Goal: Task Accomplishment & Management: Complete application form

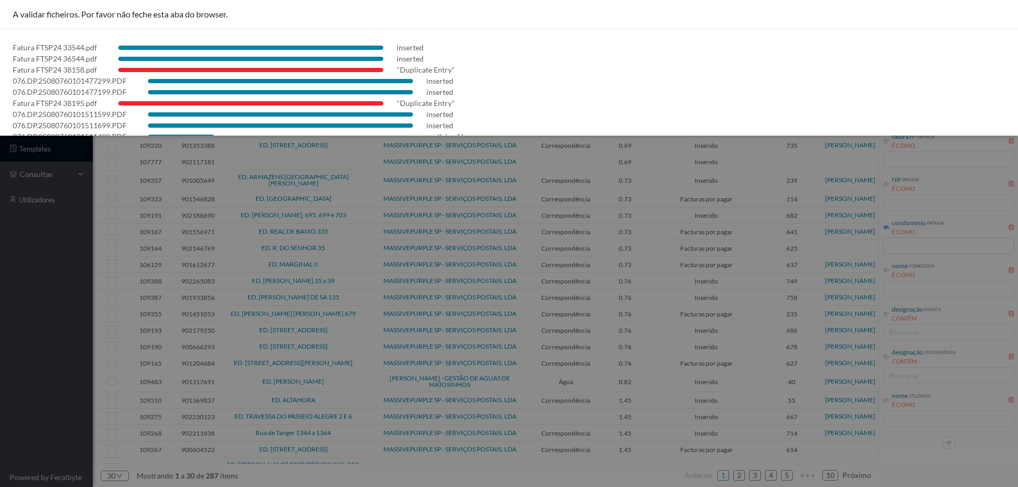
scroll to position [41, 0]
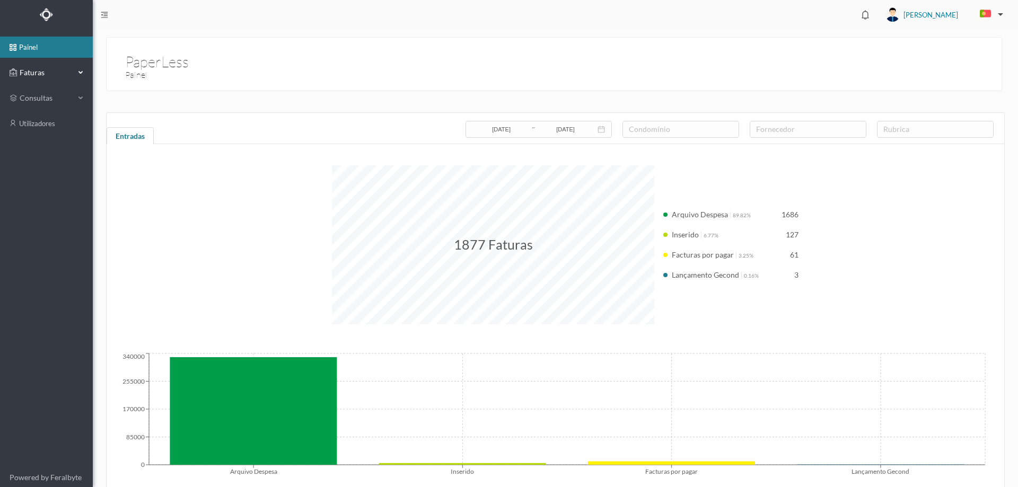
click at [56, 71] on span "Faturas" at bounding box center [46, 72] width 58 height 11
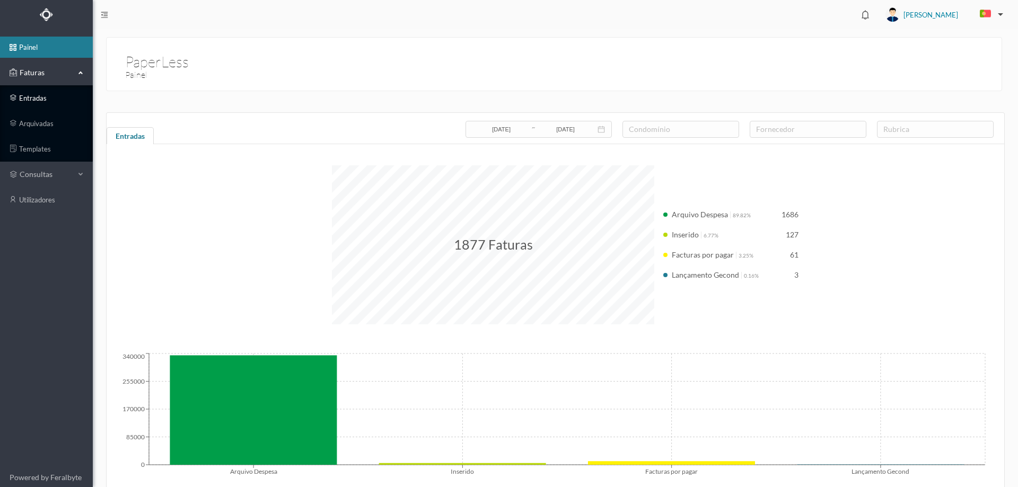
click at [42, 108] on link "entradas" at bounding box center [46, 97] width 93 height 21
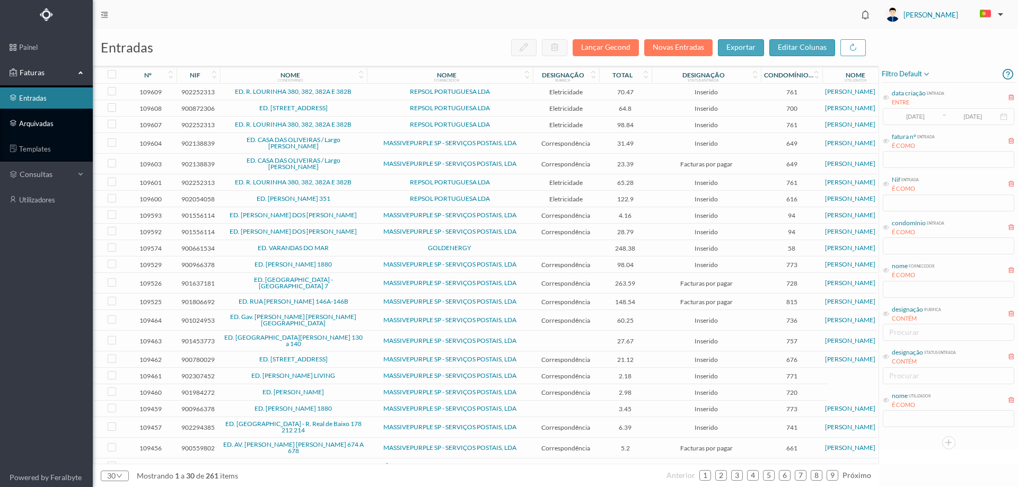
click at [38, 124] on link "arquivadas" at bounding box center [46, 123] width 93 height 21
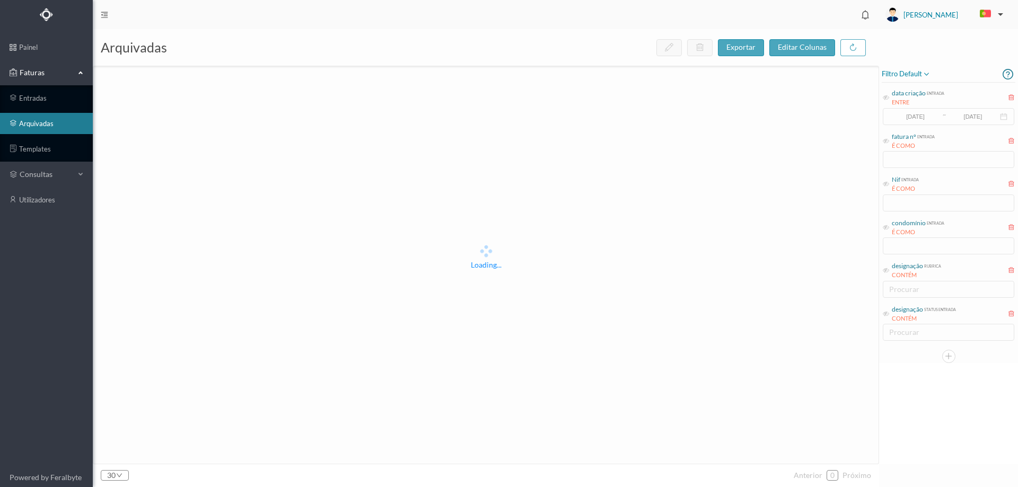
click at [911, 245] on div "condomínio entrada É COMO" at bounding box center [949, 236] width 134 height 40
click at [883, 230] on icon at bounding box center [886, 227] width 6 height 6
click at [895, 239] on input "text" at bounding box center [948, 245] width 131 height 17
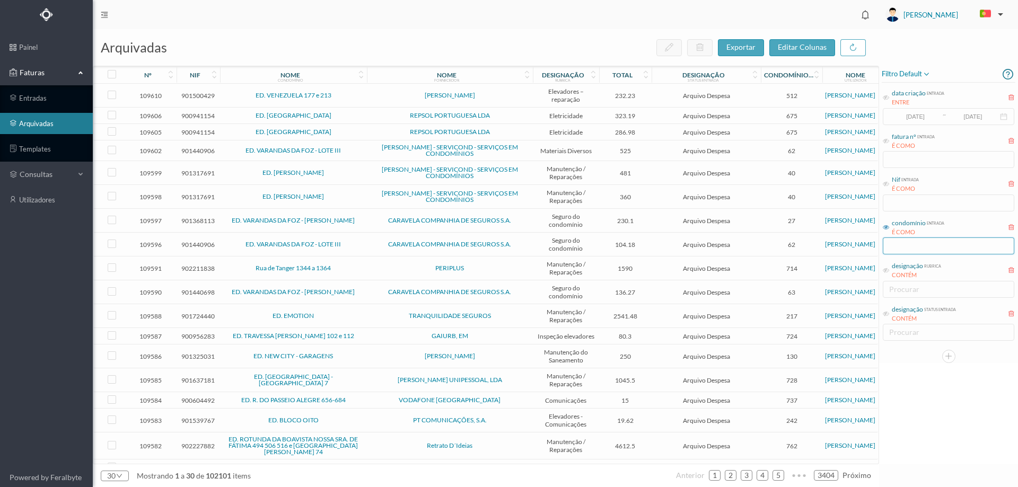
paste input "RUA BEATO INÁCIO AZEVEDO, 287 E 289"
type input "RUA BEATO INÁCIO AZEVEDO, 287 E 289"
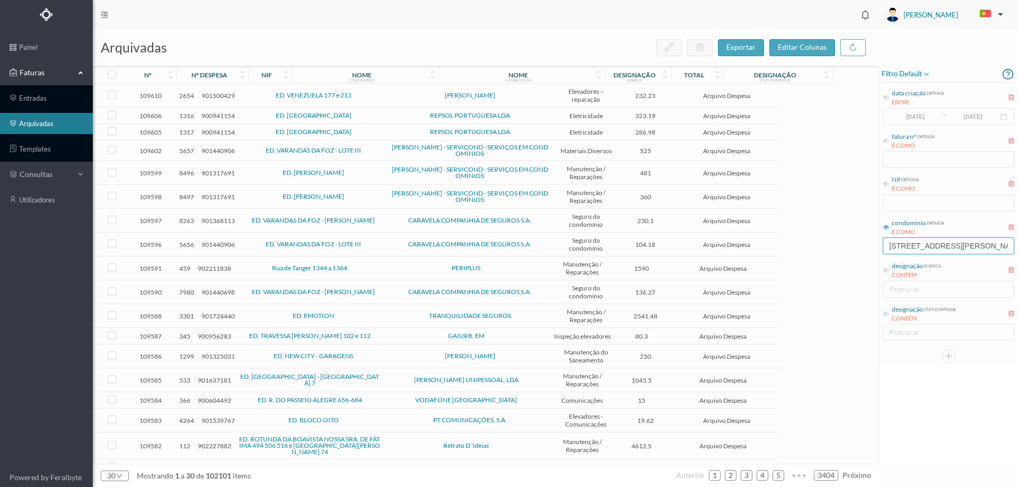
click at [963, 250] on input "RUA BEATO INÁCIO AZEVEDO, 287 E 289" at bounding box center [948, 245] width 131 height 17
drag, startPoint x: 961, startPoint y: 247, endPoint x: 1017, endPoint y: 235, distance: 58.0
click at [1017, 235] on div "filtro default data criação entrada ENTRE 2017-05-01 ~ 2017-10-31 fatura nº ent…" at bounding box center [948, 214] width 139 height 297
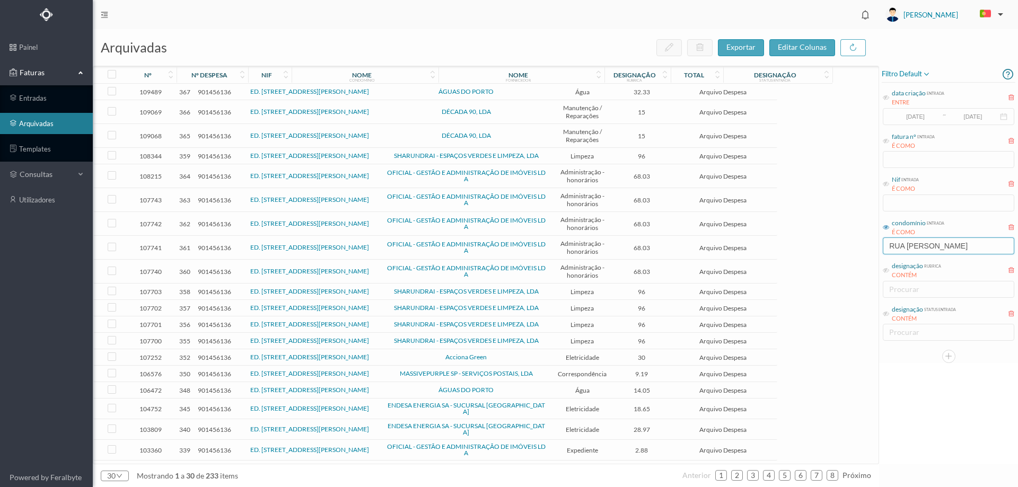
type input "RUA BEATO INÁCIO"
click at [413, 91] on span "ÁGUAS DO PORTO" at bounding box center [466, 92] width 161 height 6
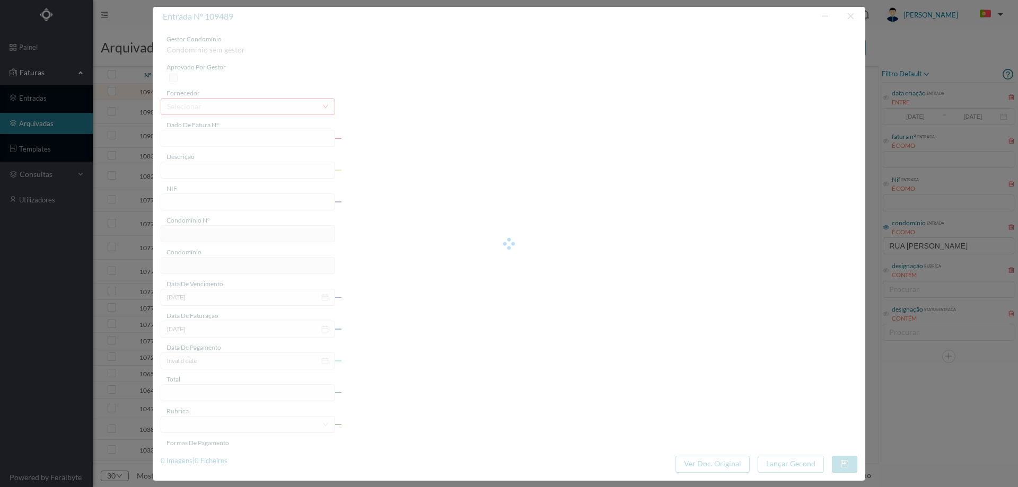
type input "1184432673"
type input "287 (05.07.2025 a 04.08.2025)"
type input "901456136"
type input "2025-08-06"
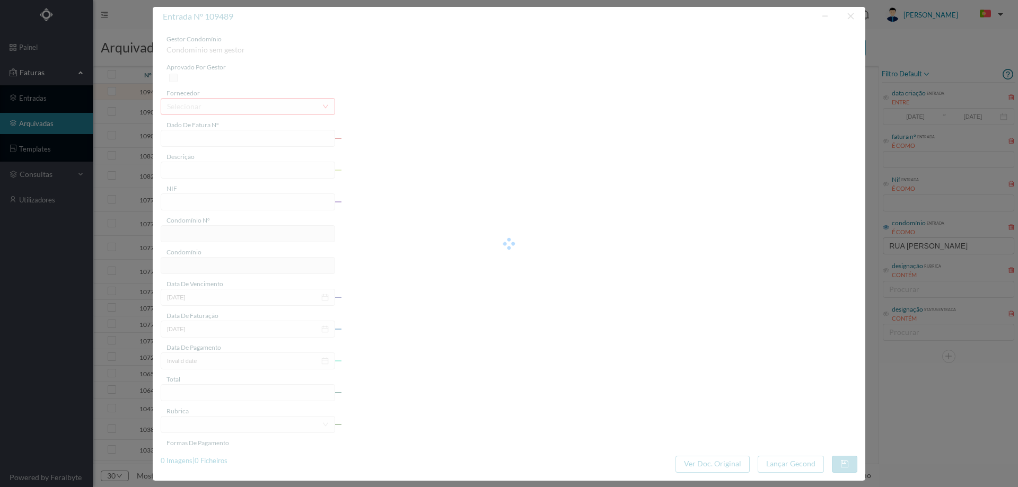
type input "2025-08-21"
type input "32.33"
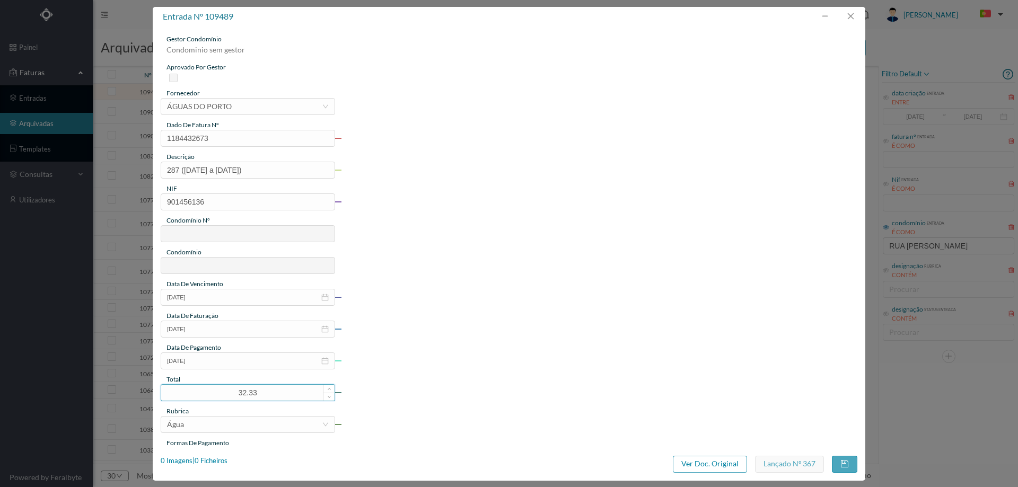
type input "727"
type input "ED. RUA BEATO INÁCIO AZEVEDO, 287 E 289"
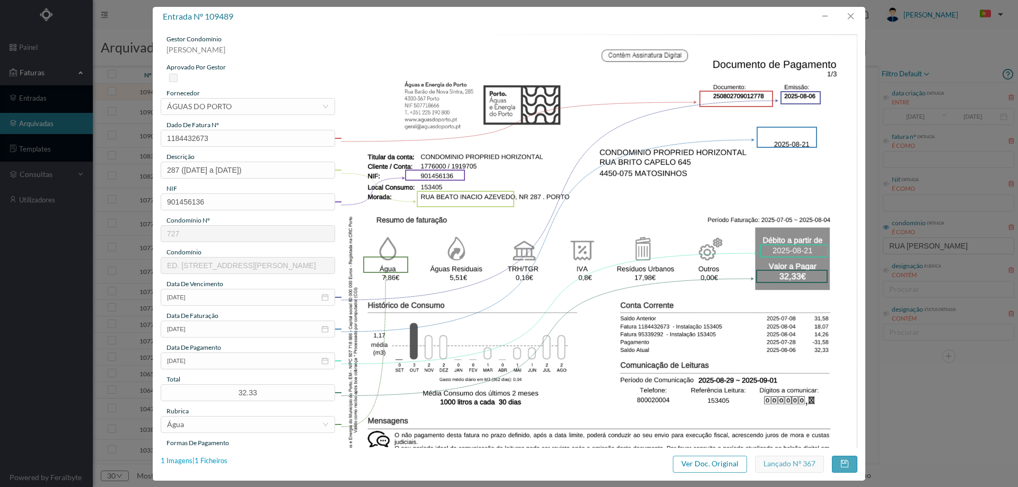
click at [217, 461] on div "1 Imagens | 1 Ficheiros" at bounding box center [194, 461] width 67 height 11
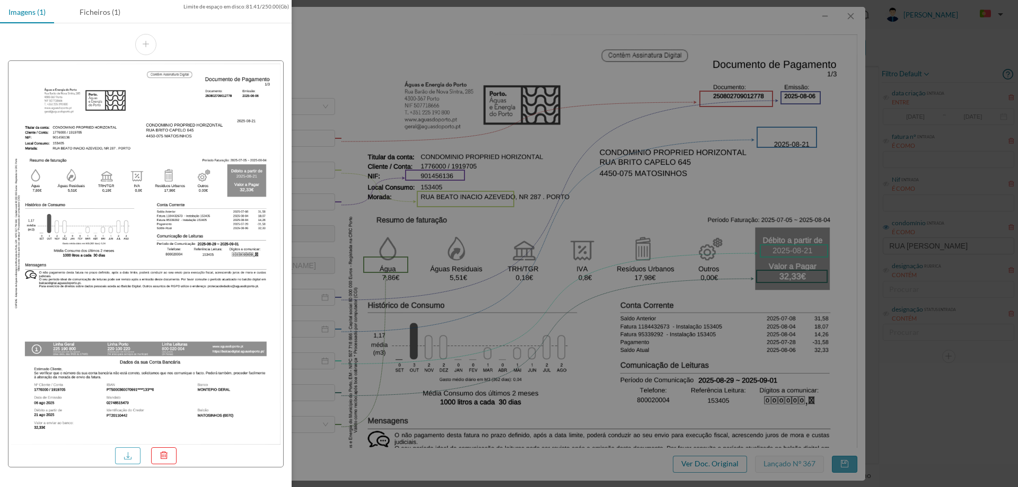
click at [492, 190] on div at bounding box center [509, 243] width 1018 height 487
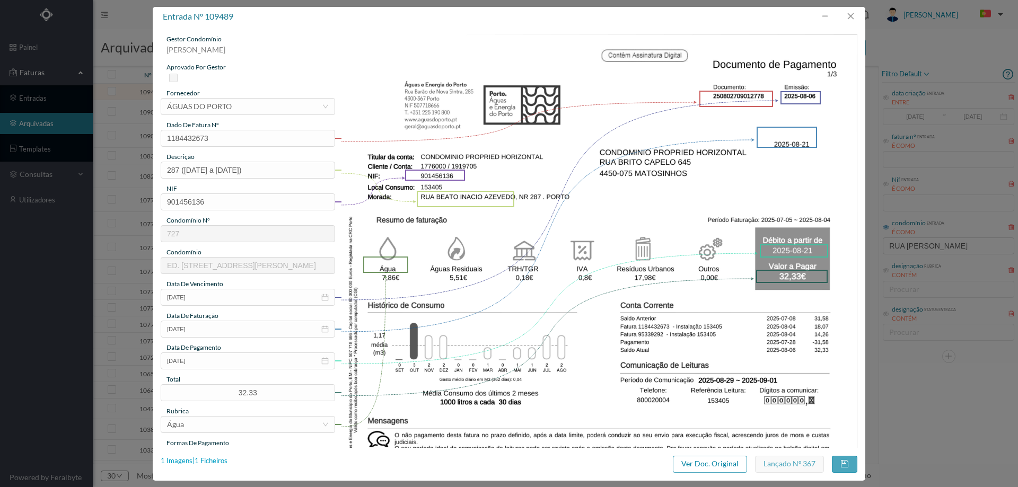
click at [215, 462] on div "1 Imagens | 1 Ficheiros" at bounding box center [194, 461] width 67 height 11
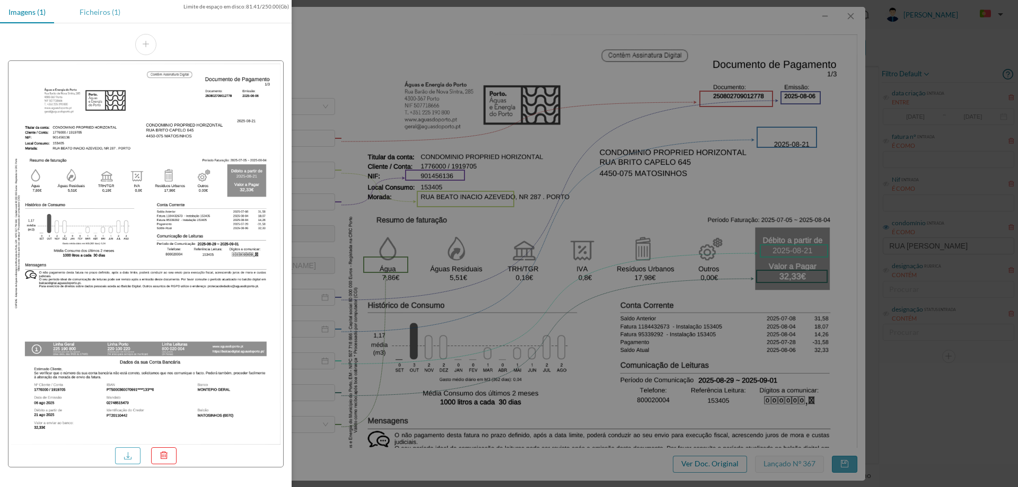
click at [99, 14] on div "Ficheiros (1)" at bounding box center [100, 12] width 58 height 24
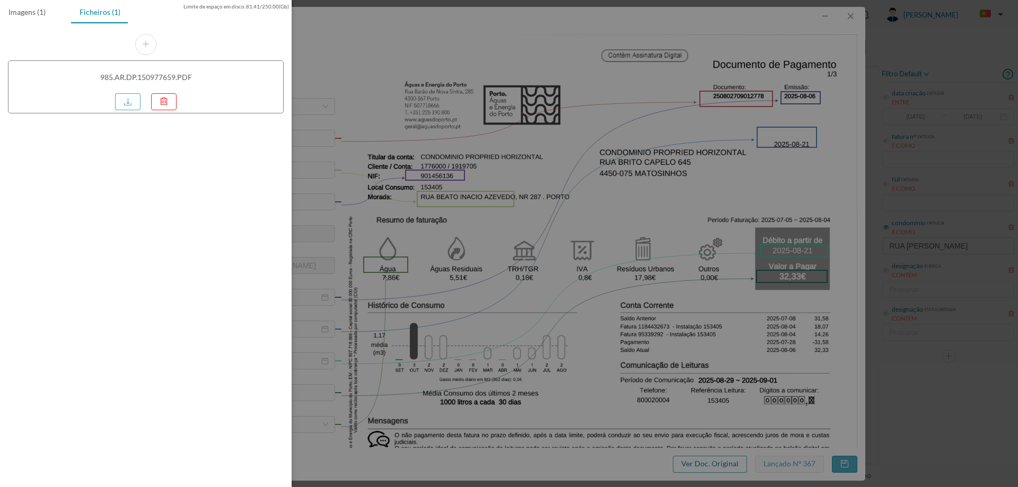
click at [450, 227] on div at bounding box center [509, 243] width 1018 height 487
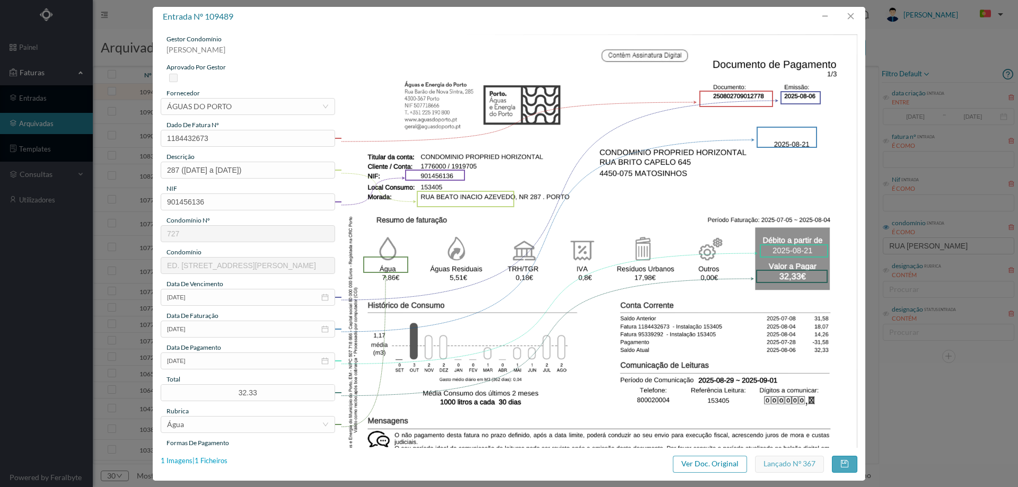
click at [205, 458] on div "1 Imagens | 1 Ficheiros" at bounding box center [194, 461] width 67 height 11
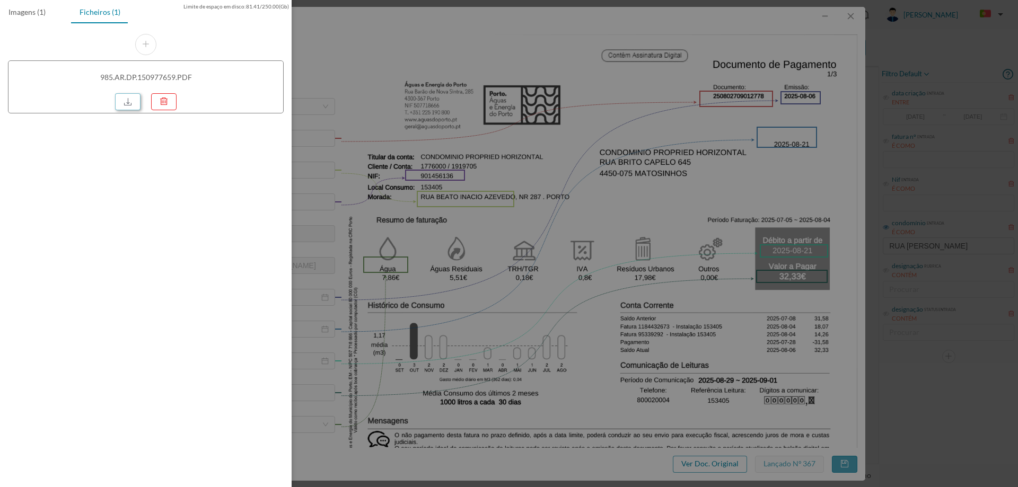
click at [131, 101] on link at bounding box center [127, 101] width 25 height 17
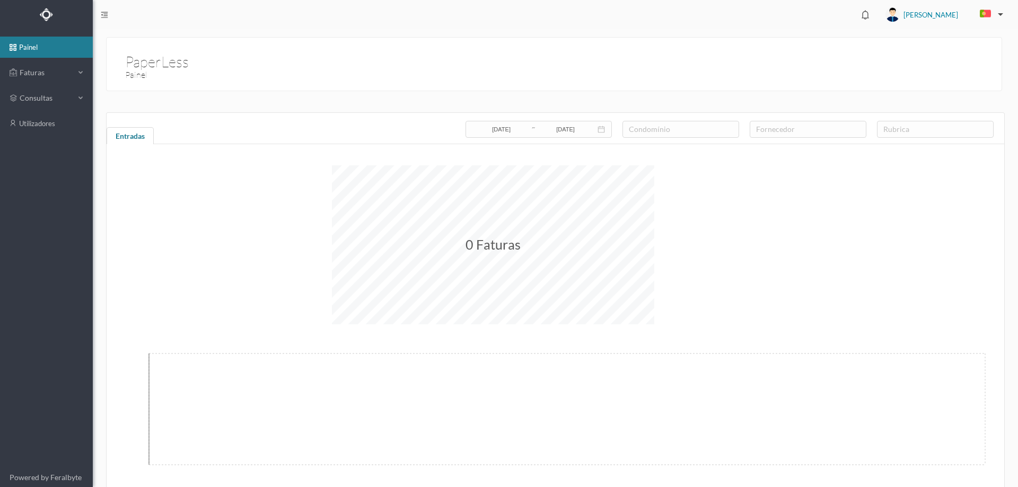
click at [42, 61] on ul "painel Faturas consultas utilizadores" at bounding box center [46, 248] width 93 height 438
click at [47, 71] on span "Faturas" at bounding box center [46, 72] width 58 height 11
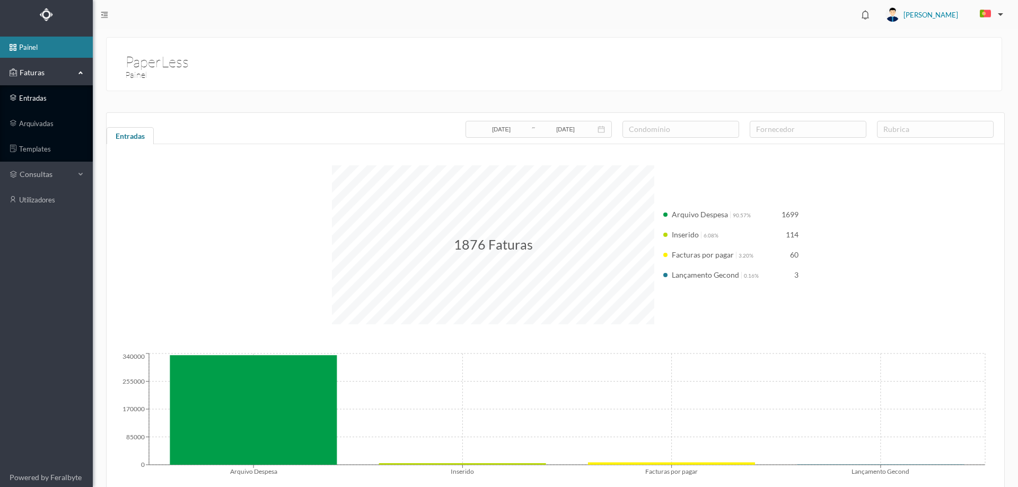
click at [43, 99] on link "entradas" at bounding box center [46, 97] width 93 height 21
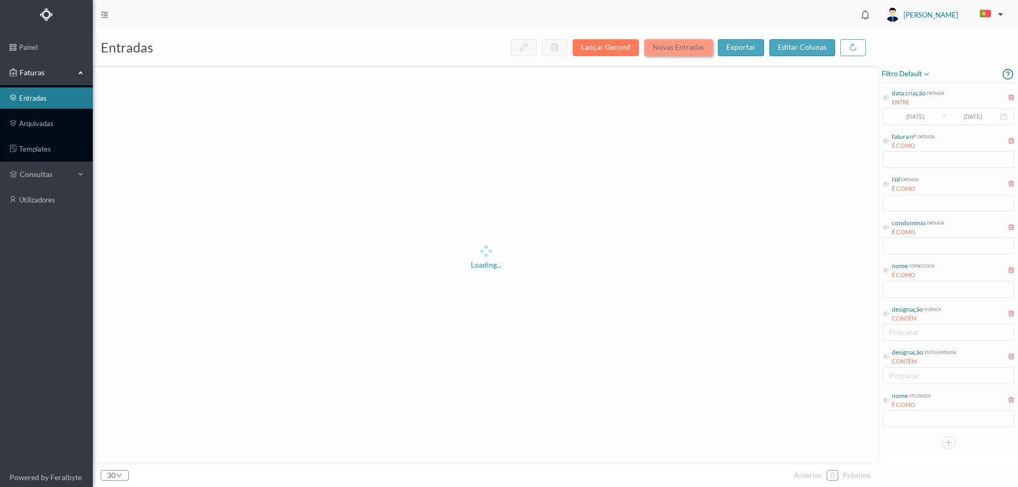
click at [673, 43] on button "Novas Entradas" at bounding box center [678, 47] width 68 height 17
